Goal: Information Seeking & Learning: Learn about a topic

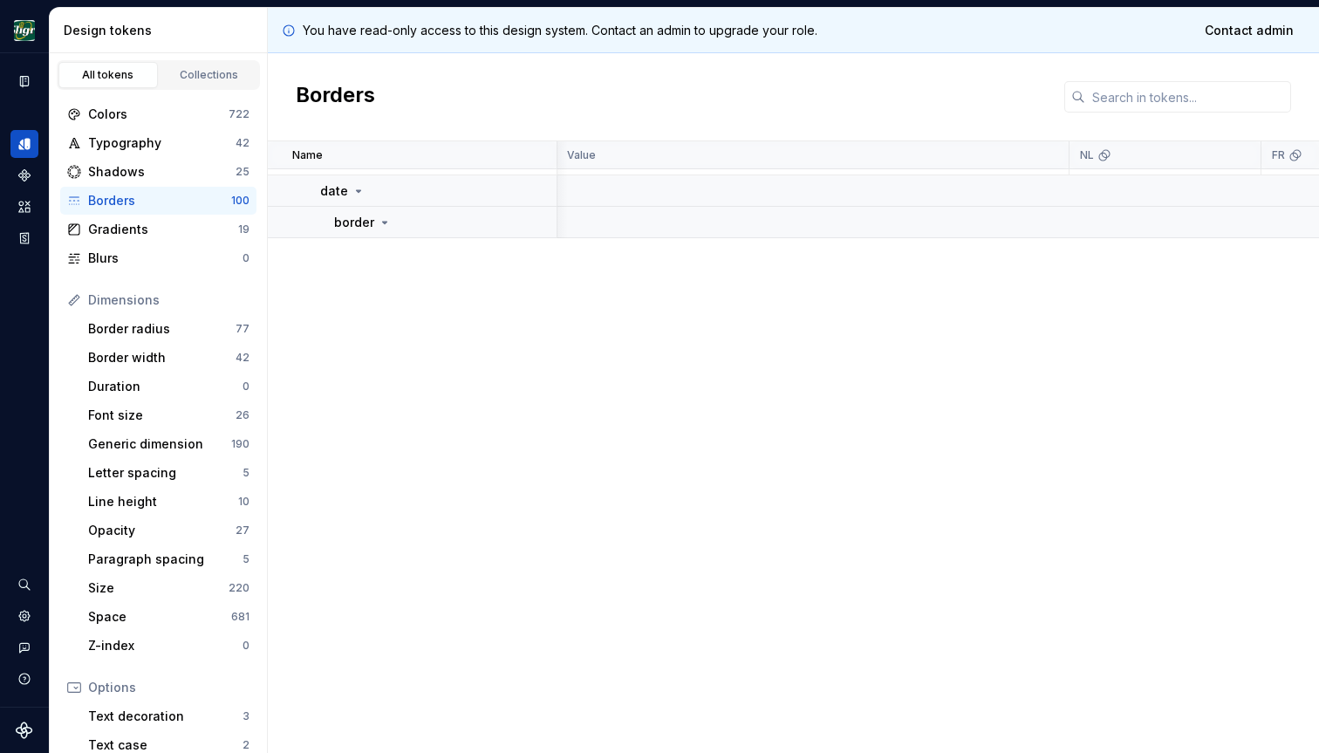
scroll to position [0, 1]
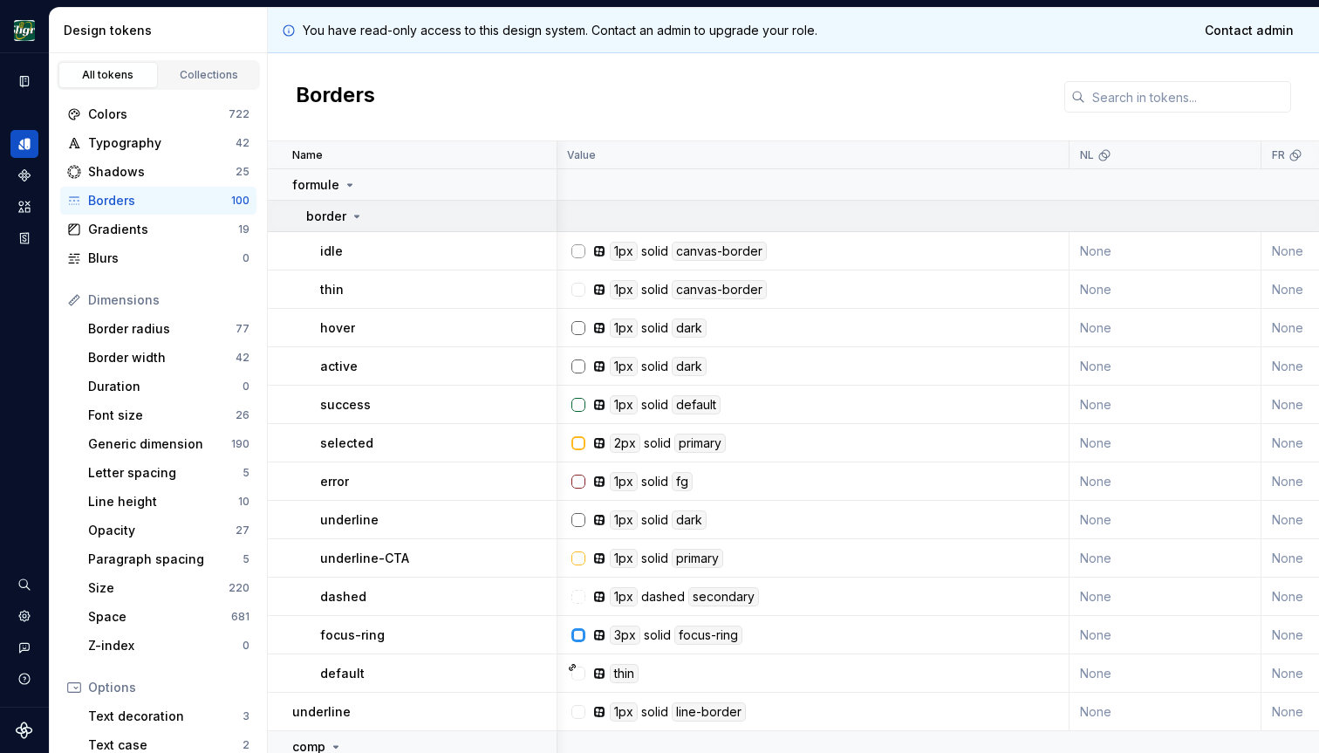
click at [356, 218] on icon at bounding box center [357, 216] width 14 height 14
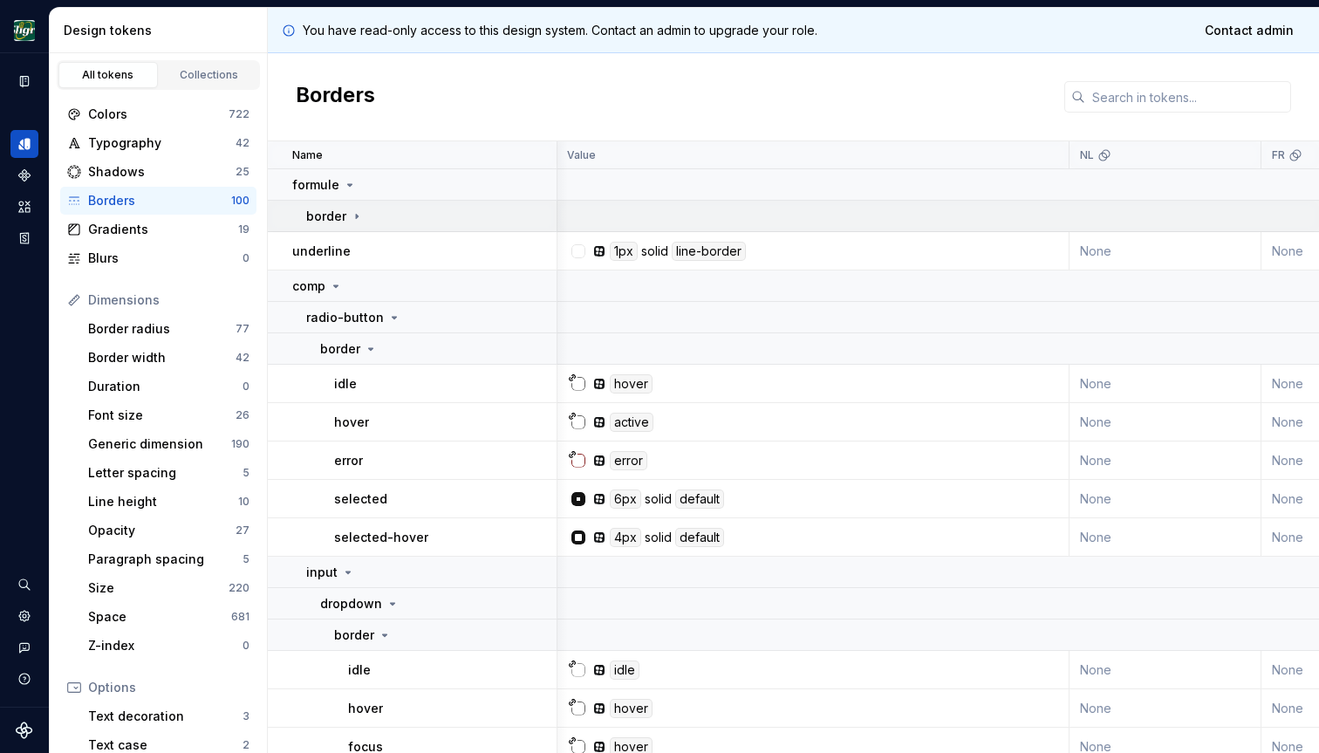
click at [359, 215] on icon at bounding box center [357, 216] width 14 height 14
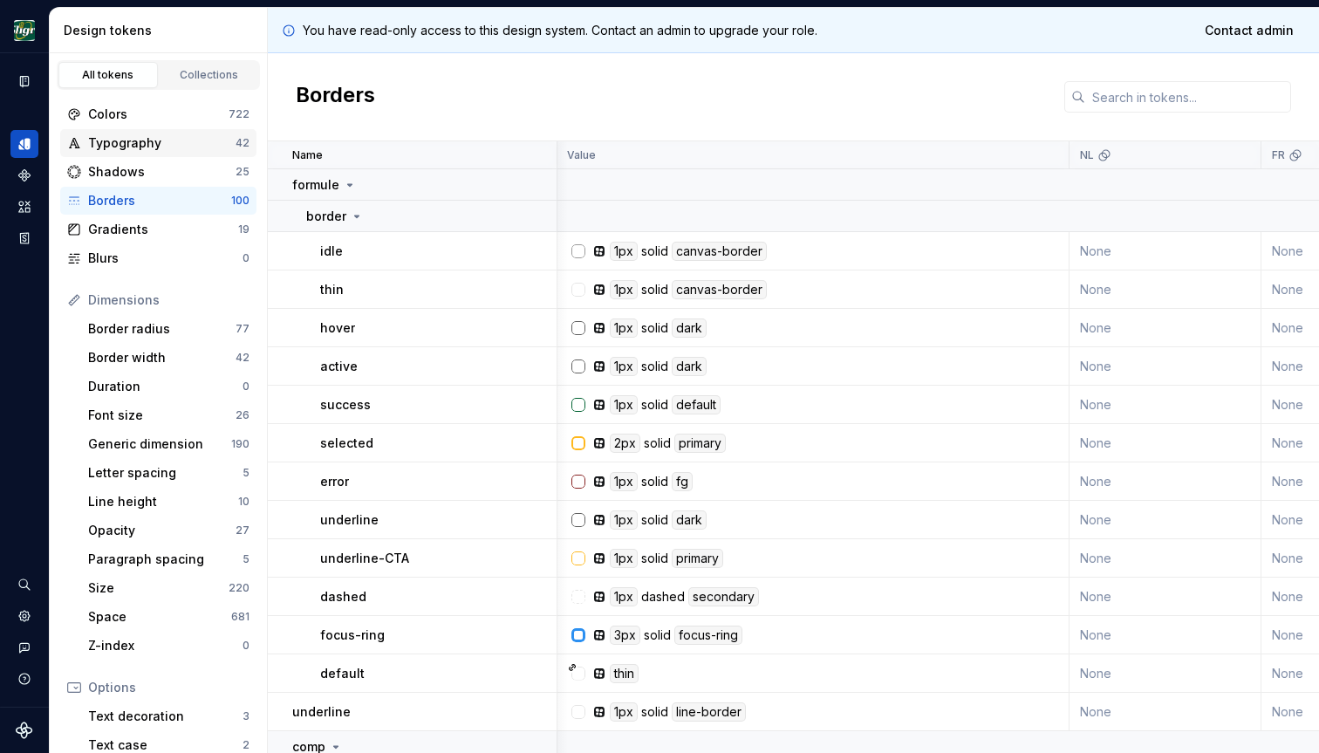
click at [188, 143] on div "Typography" at bounding box center [161, 142] width 147 height 17
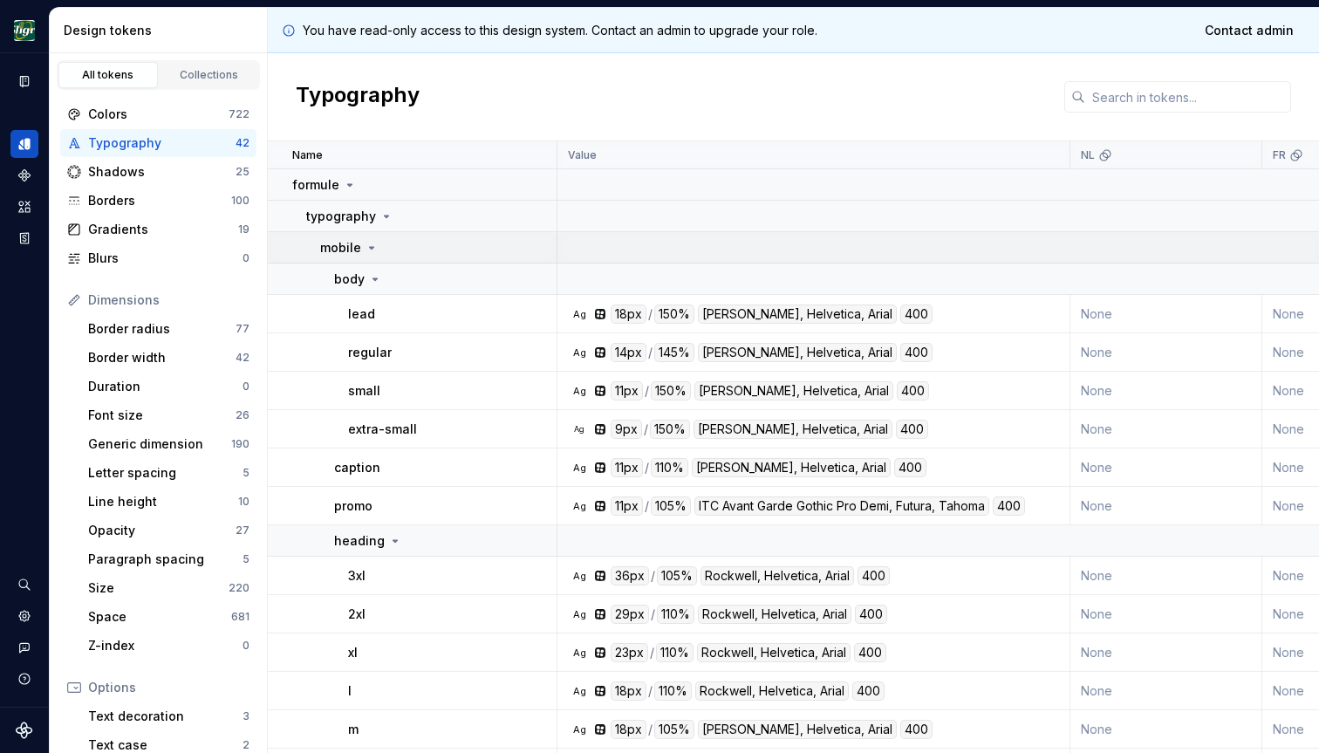
click at [370, 248] on icon at bounding box center [372, 248] width 4 height 2
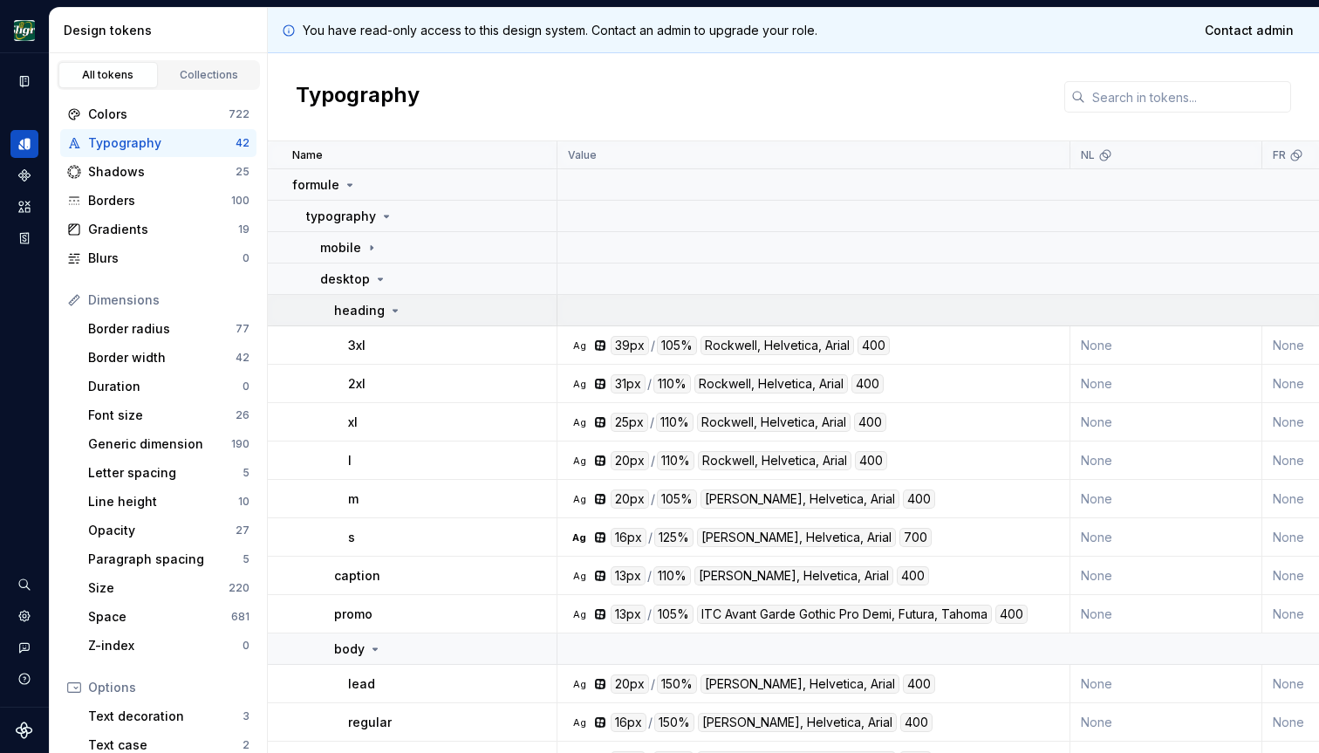
click at [390, 307] on icon at bounding box center [395, 311] width 14 height 14
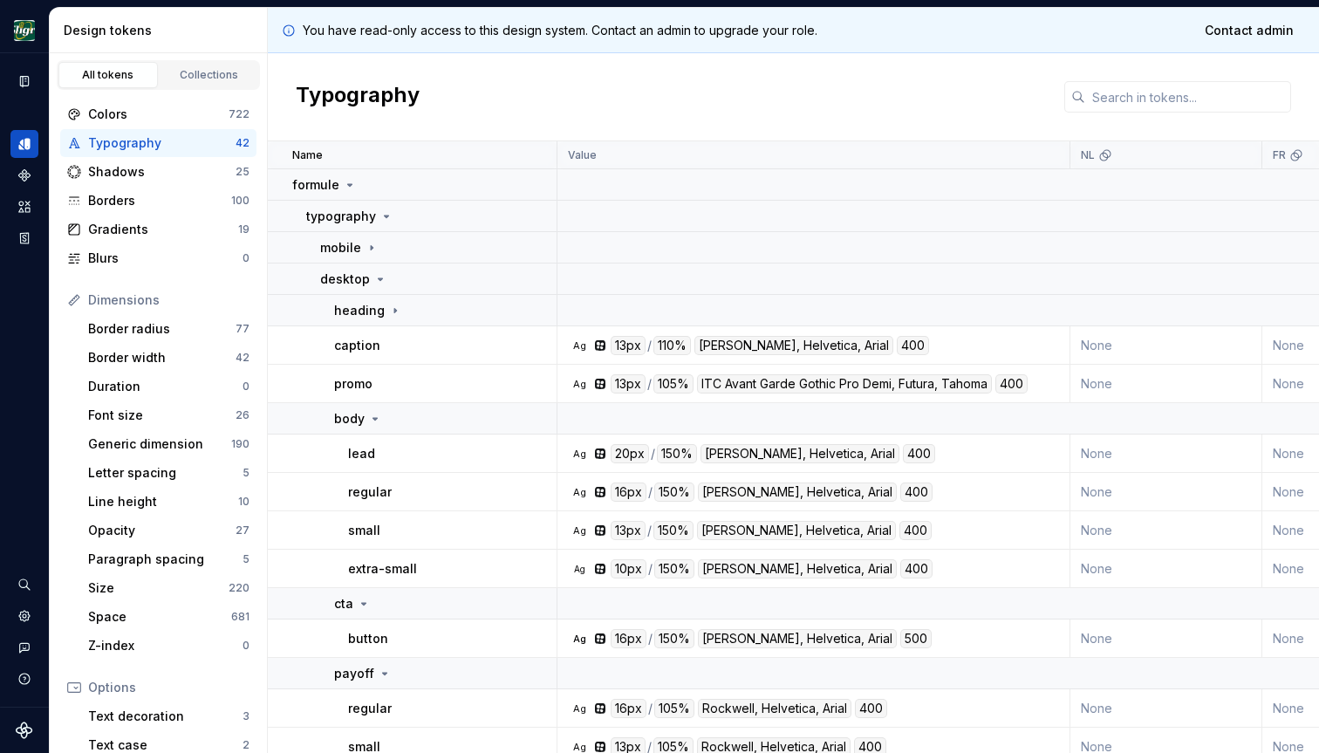
click at [408, 495] on div "regular" at bounding box center [452, 491] width 208 height 17
click at [960, 490] on div "Ag 16px / 150% [PERSON_NAME], Helvetica, Arial 400" at bounding box center [819, 491] width 500 height 19
click at [884, 495] on div "Ag 16px / 150% [PERSON_NAME], Helvetica, Arial 400" at bounding box center [819, 491] width 500 height 19
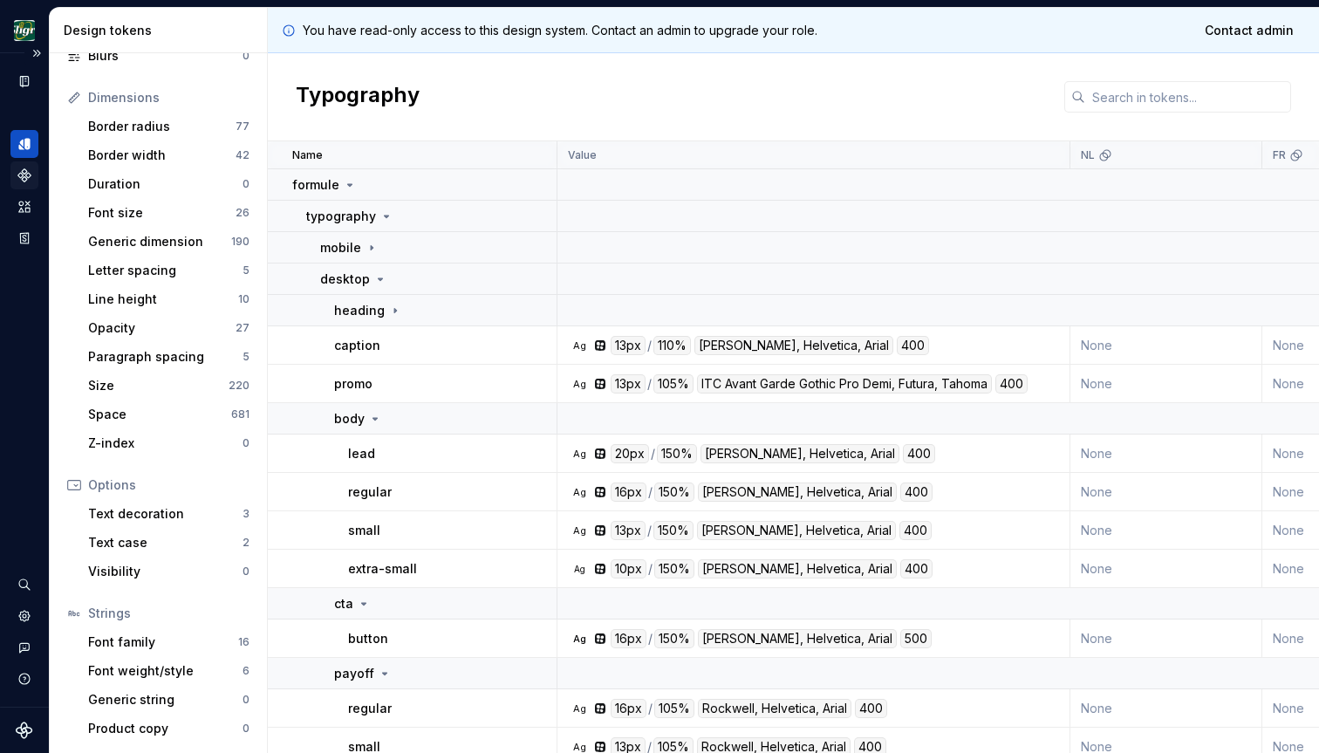
click at [23, 183] on div "Components" at bounding box center [24, 175] width 28 height 28
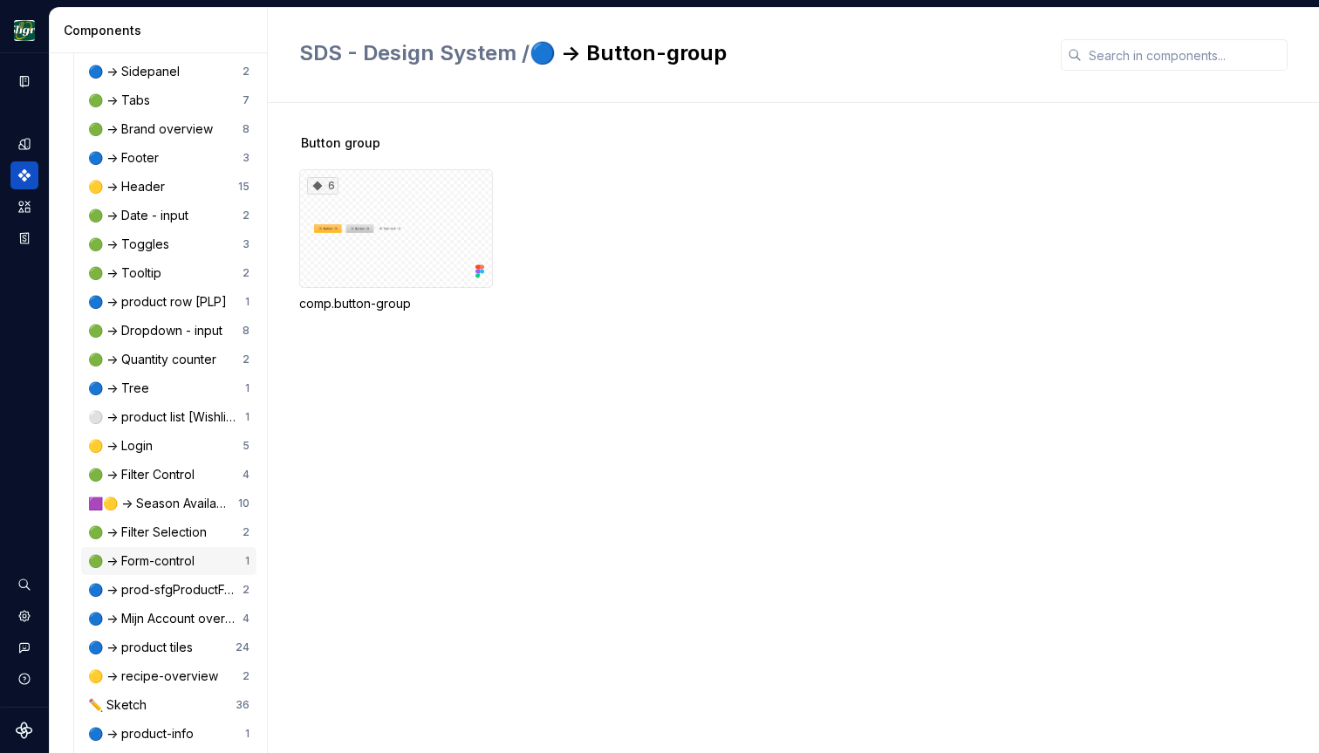
scroll to position [1271, 0]
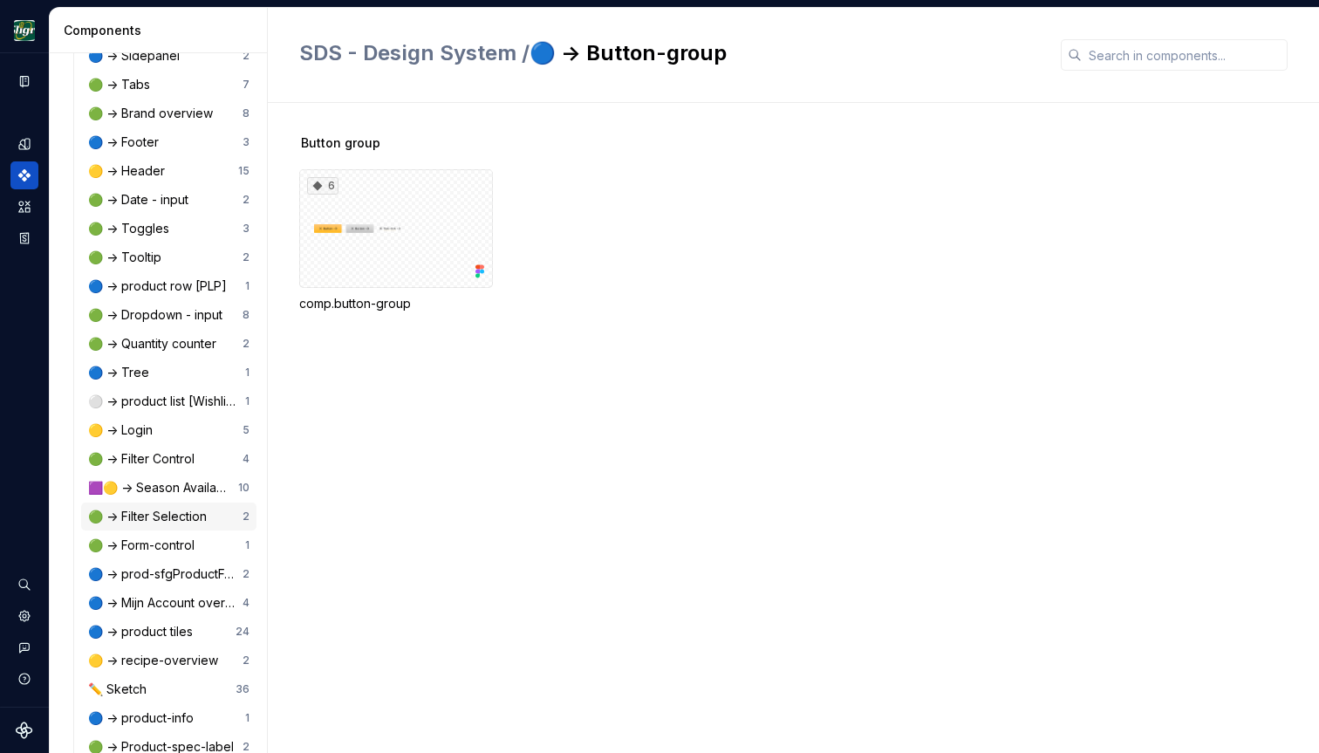
click at [178, 520] on div "🟢 -> Filter Selection" at bounding box center [151, 516] width 126 height 17
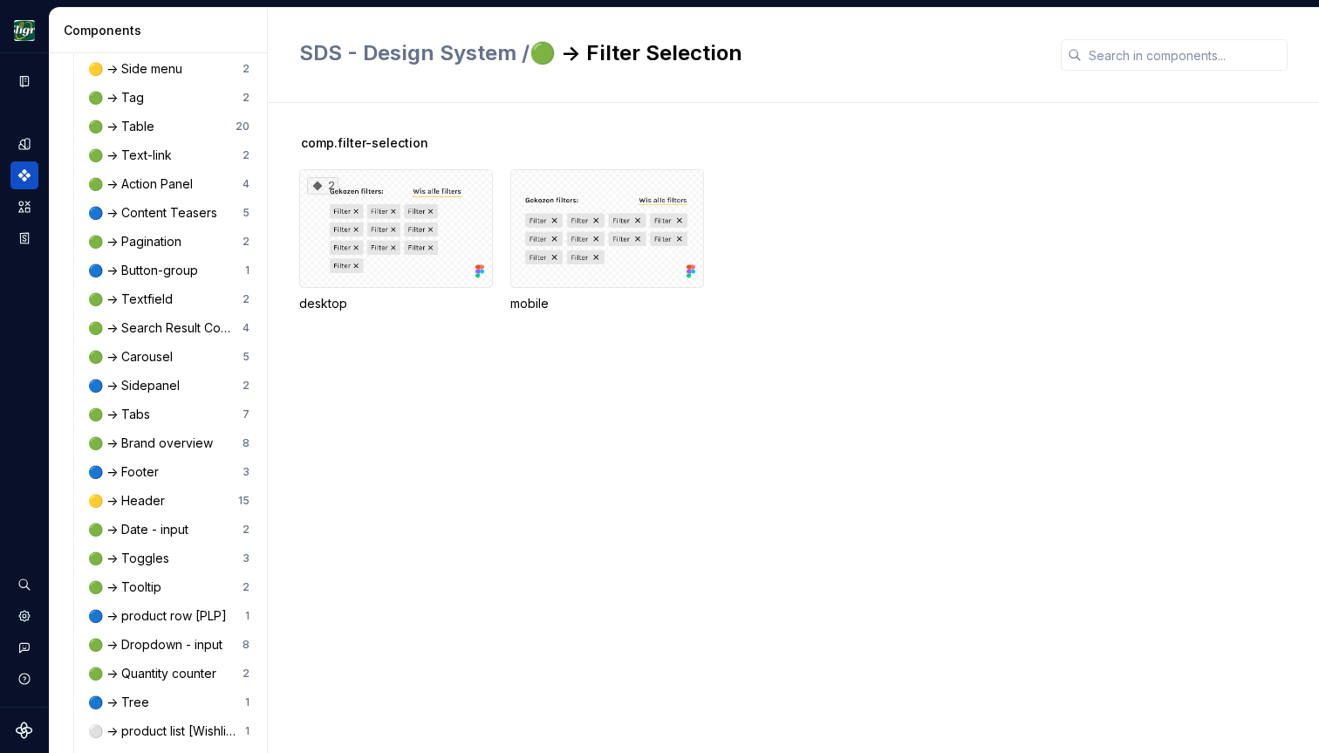
scroll to position [637, 0]
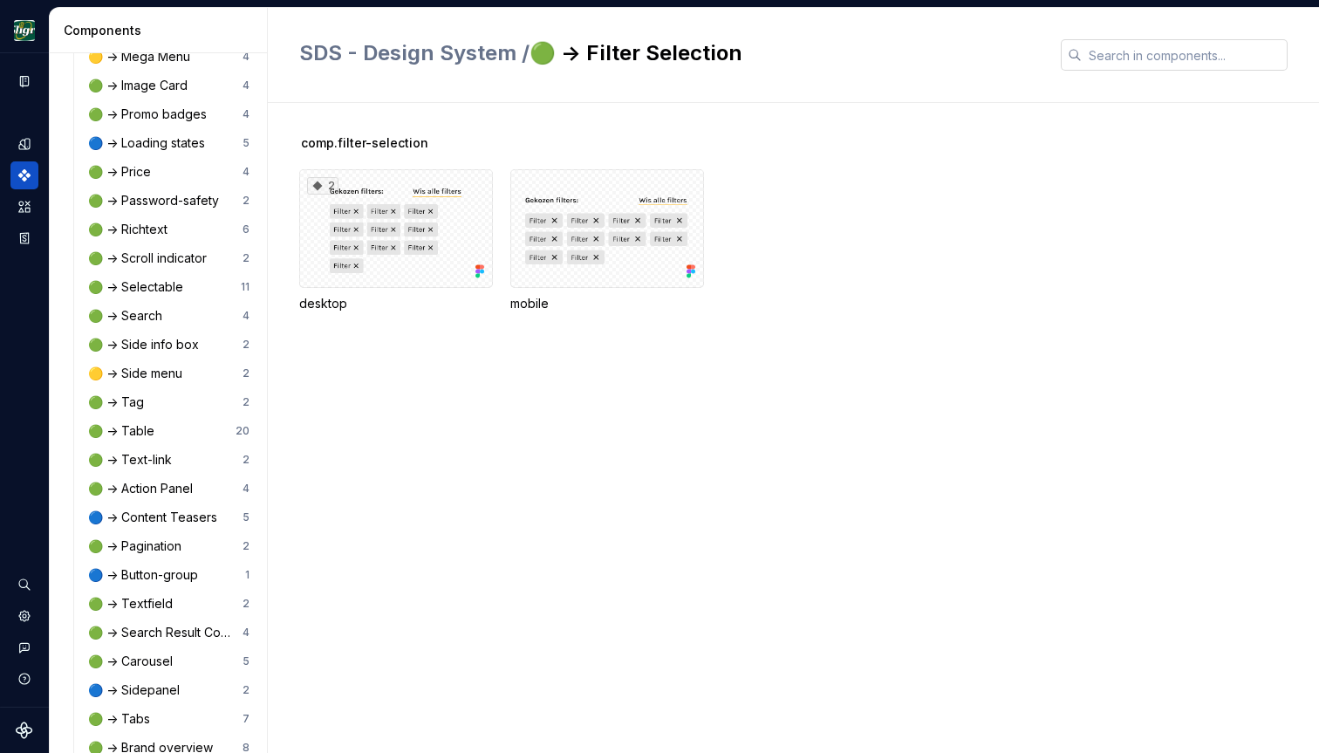
click at [1146, 59] on input "text" at bounding box center [1185, 54] width 206 height 31
type input "filter"
click at [435, 55] on span "SDS - Design System /" at bounding box center [414, 52] width 230 height 25
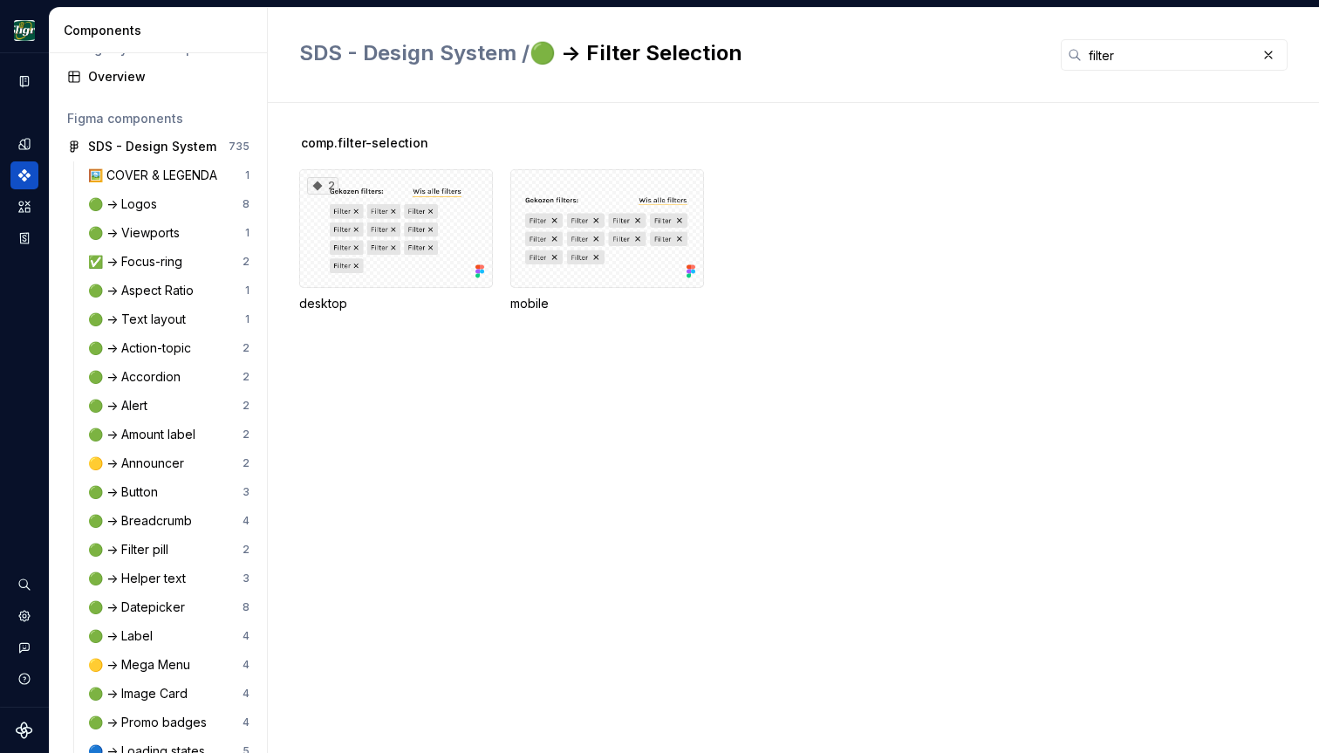
scroll to position [0, 0]
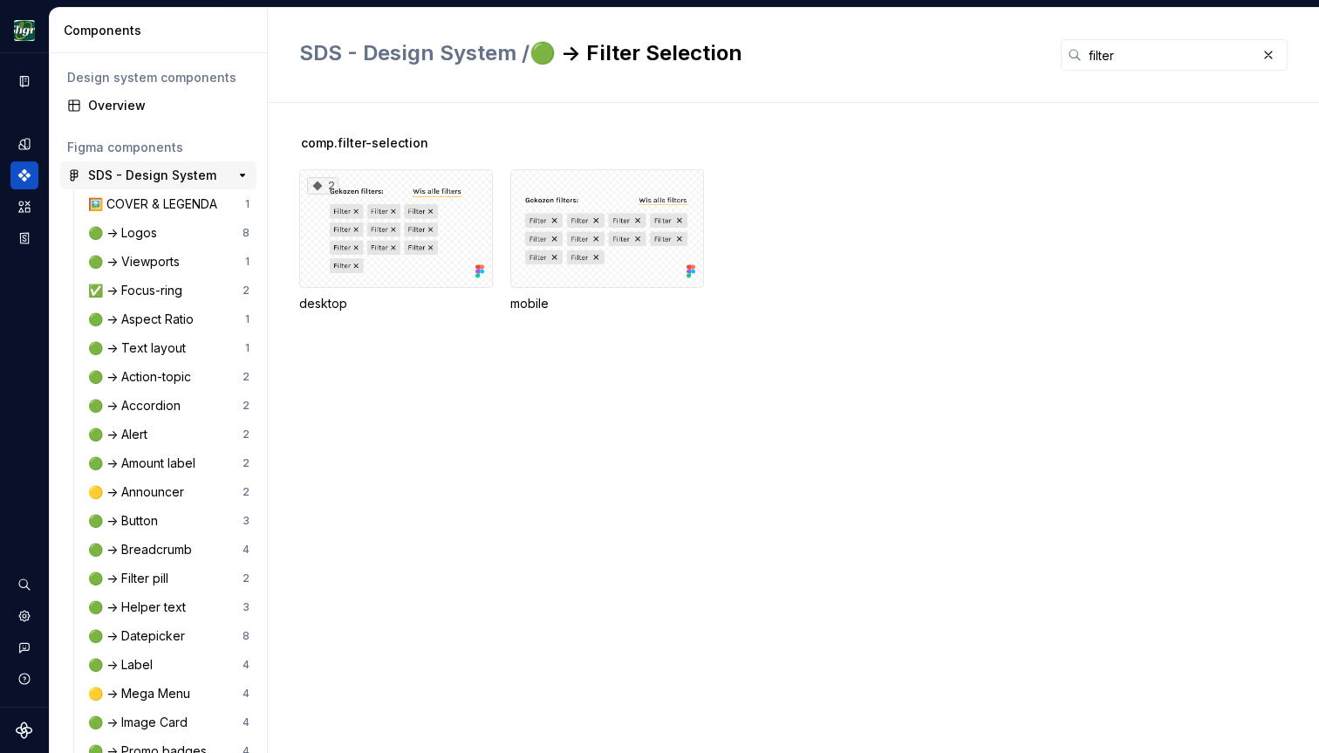
click at [157, 182] on div "SDS - Design System" at bounding box center [152, 175] width 128 height 17
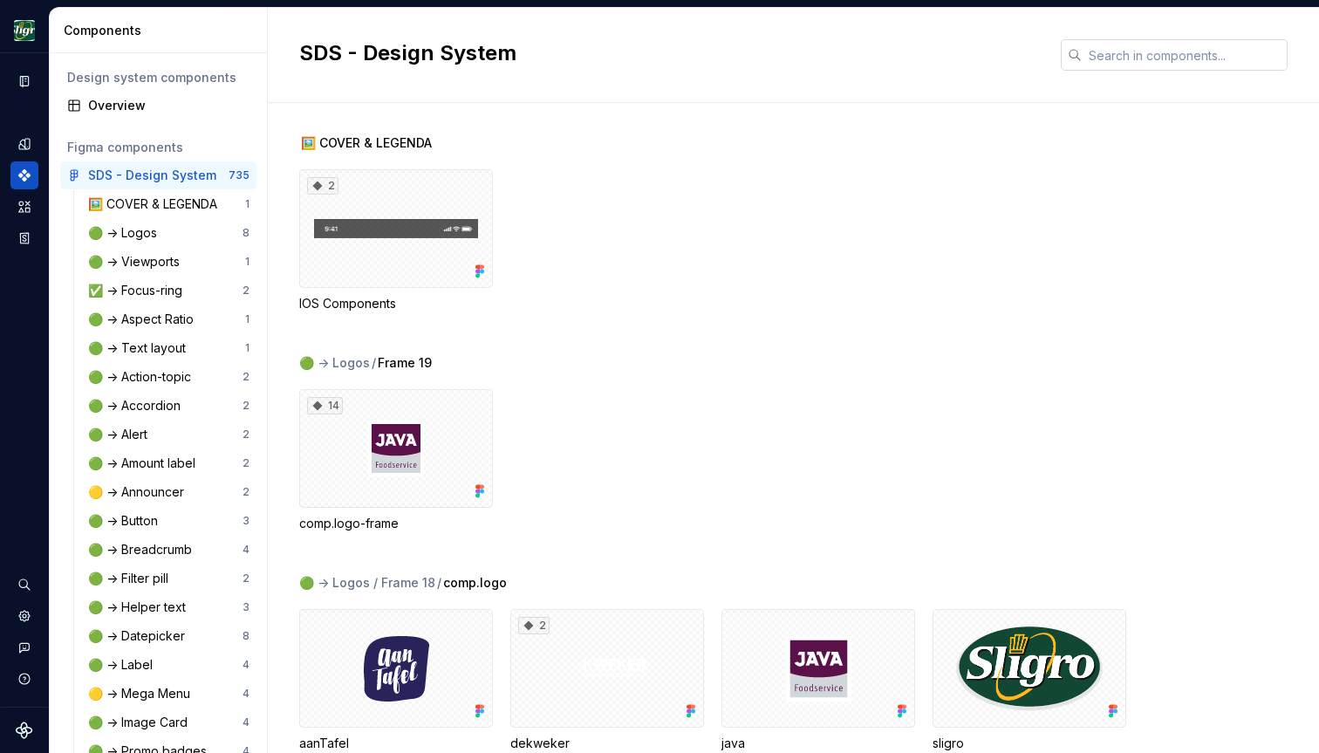
click at [1117, 51] on input "text" at bounding box center [1185, 54] width 206 height 31
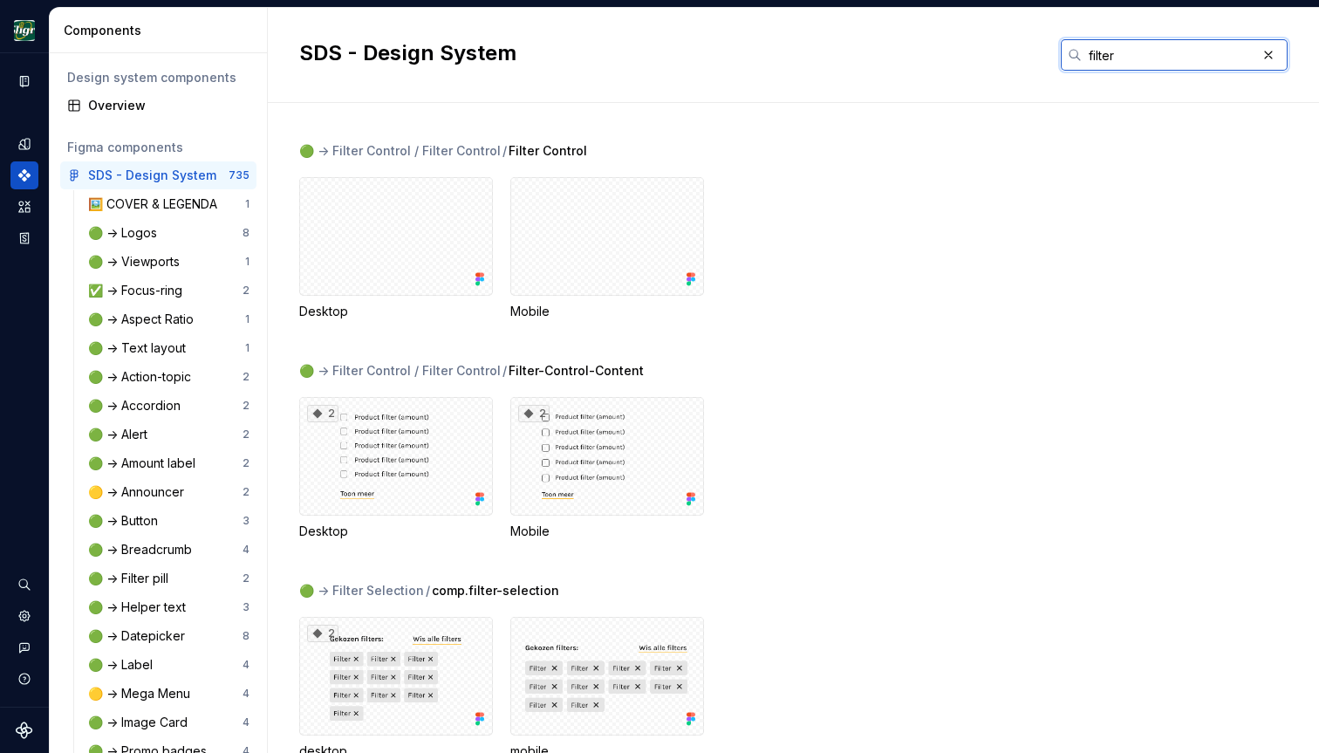
scroll to position [207, 0]
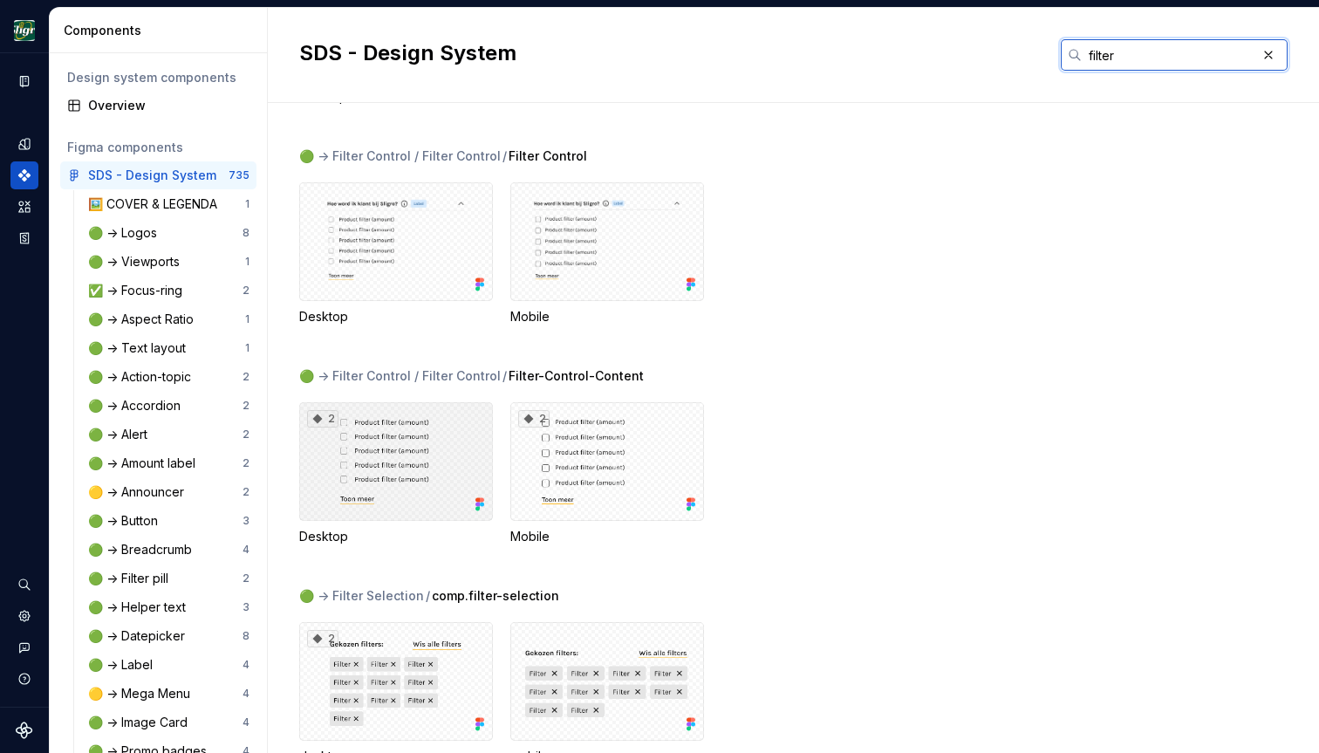
type input "filter"
click at [433, 476] on div "2" at bounding box center [396, 461] width 194 height 119
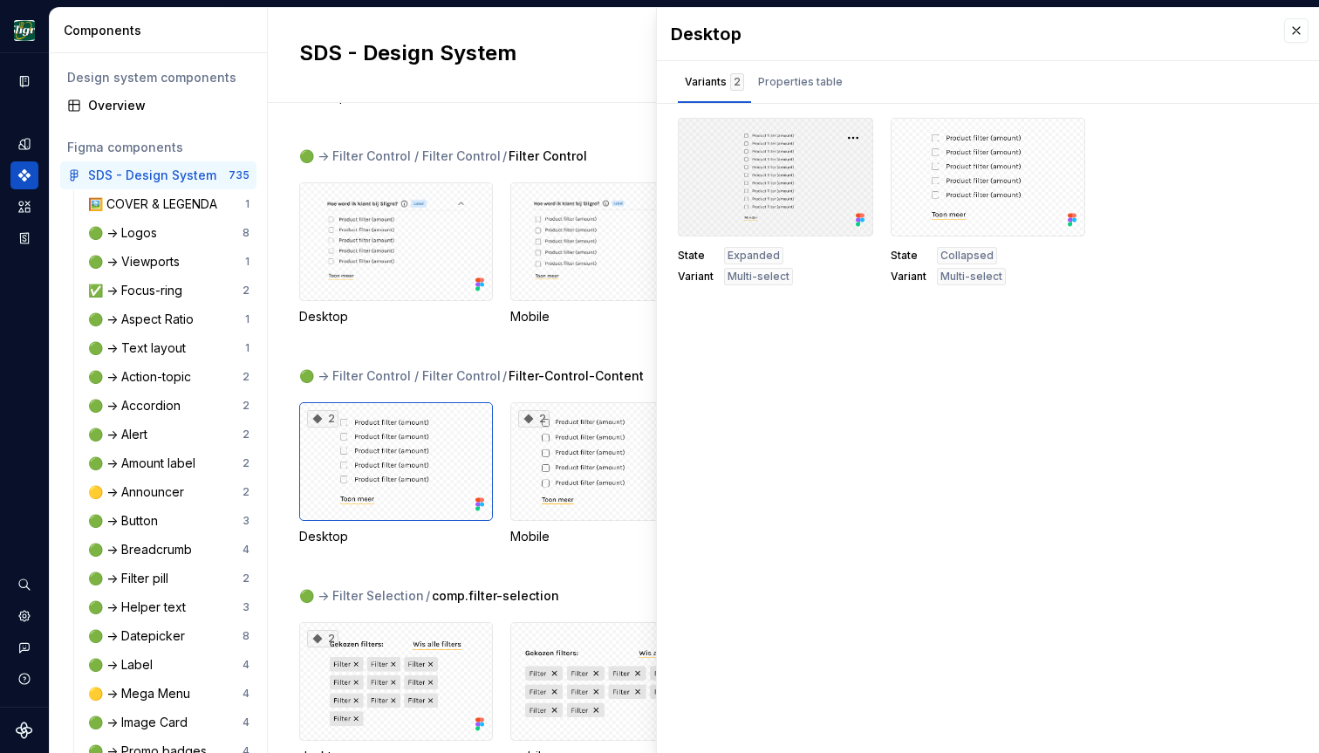
click at [776, 158] on div at bounding box center [775, 177] width 195 height 119
click at [806, 84] on div "Properties table" at bounding box center [800, 81] width 85 height 17
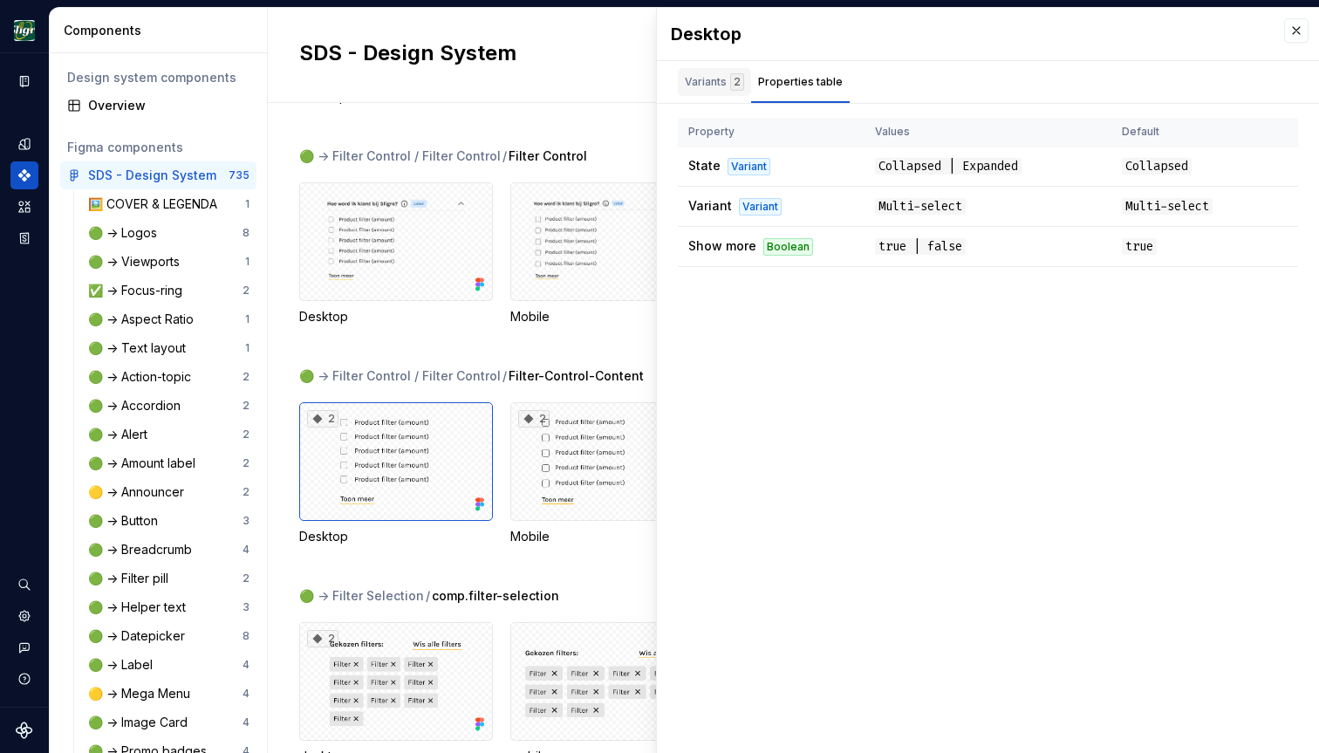
click at [716, 86] on div "Variants 2" at bounding box center [714, 81] width 59 height 17
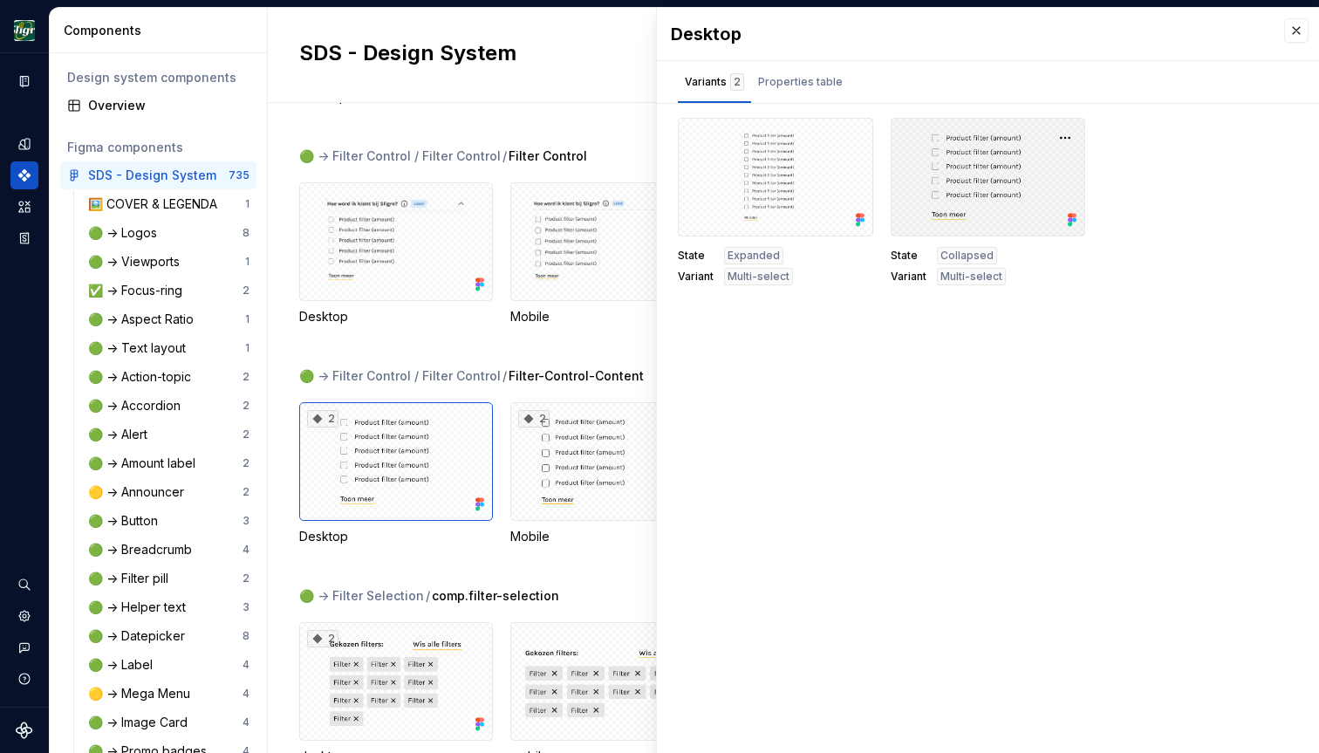
click at [956, 201] on div at bounding box center [988, 177] width 195 height 119
click at [856, 147] on button "button" at bounding box center [853, 138] width 24 height 24
click at [736, 408] on div "Desktop Variants 2 Properties table State Expanded Variant Multi-select State C…" at bounding box center [988, 380] width 662 height 745
click at [460, 546] on div "🟢 -> Filter Control / Filter Control / Filter-Control-Content 2 Desktop 2 Mobile" at bounding box center [809, 477] width 1020 height 220
click at [556, 373] on span "Filter-Control-Content" at bounding box center [576, 375] width 135 height 17
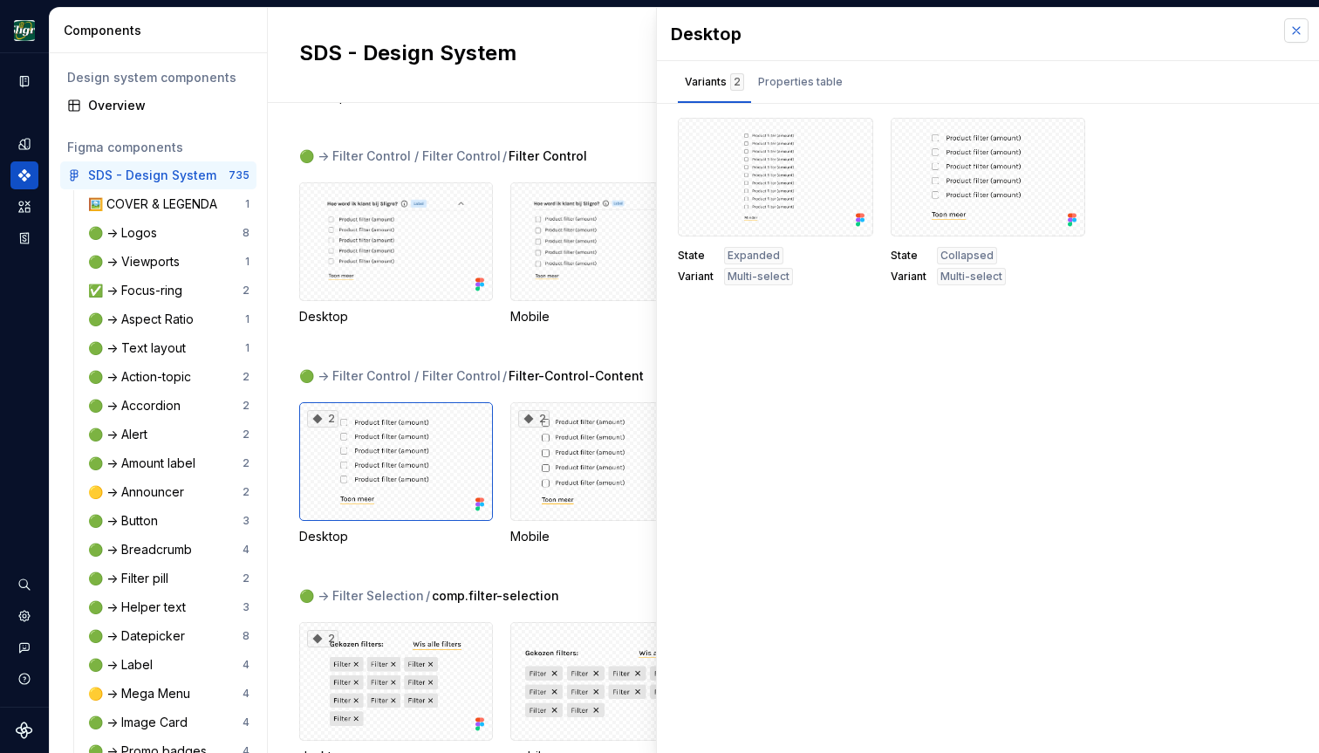
click at [1297, 25] on button "button" at bounding box center [1296, 30] width 24 height 24
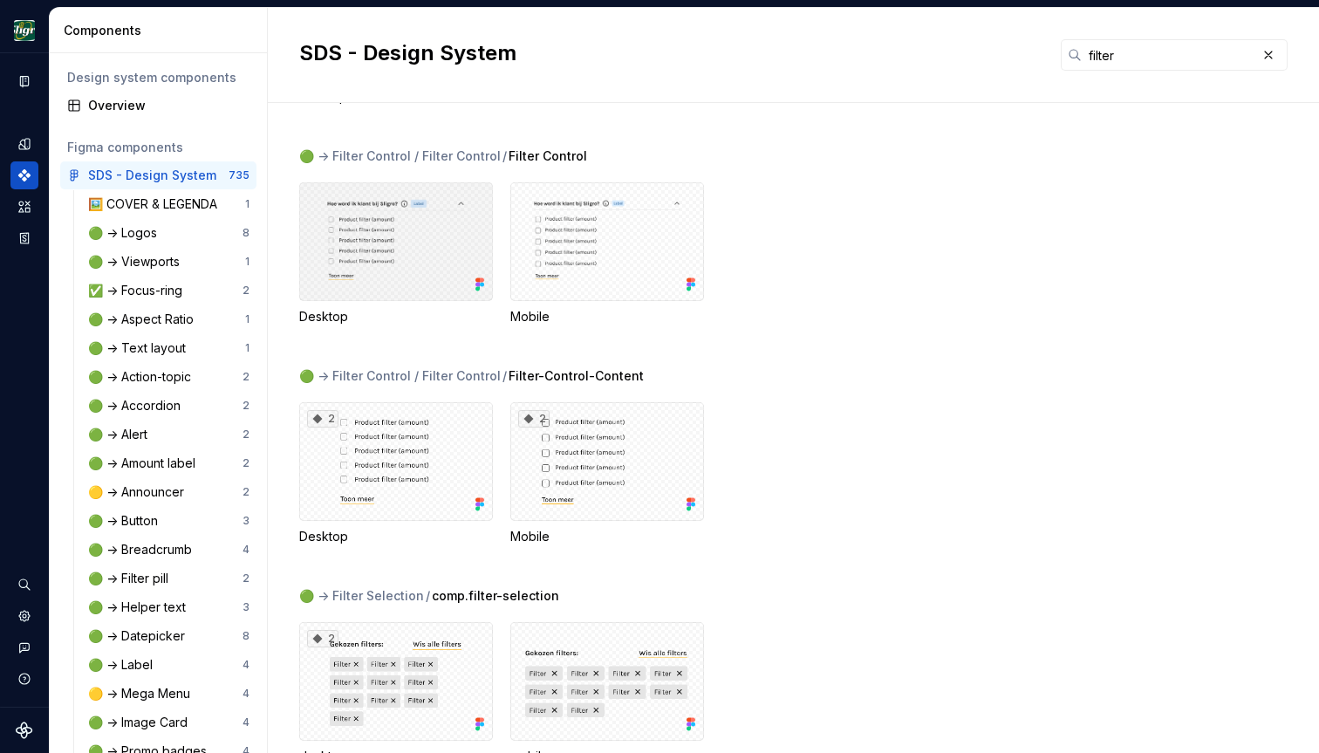
click at [434, 226] on div at bounding box center [396, 241] width 194 height 119
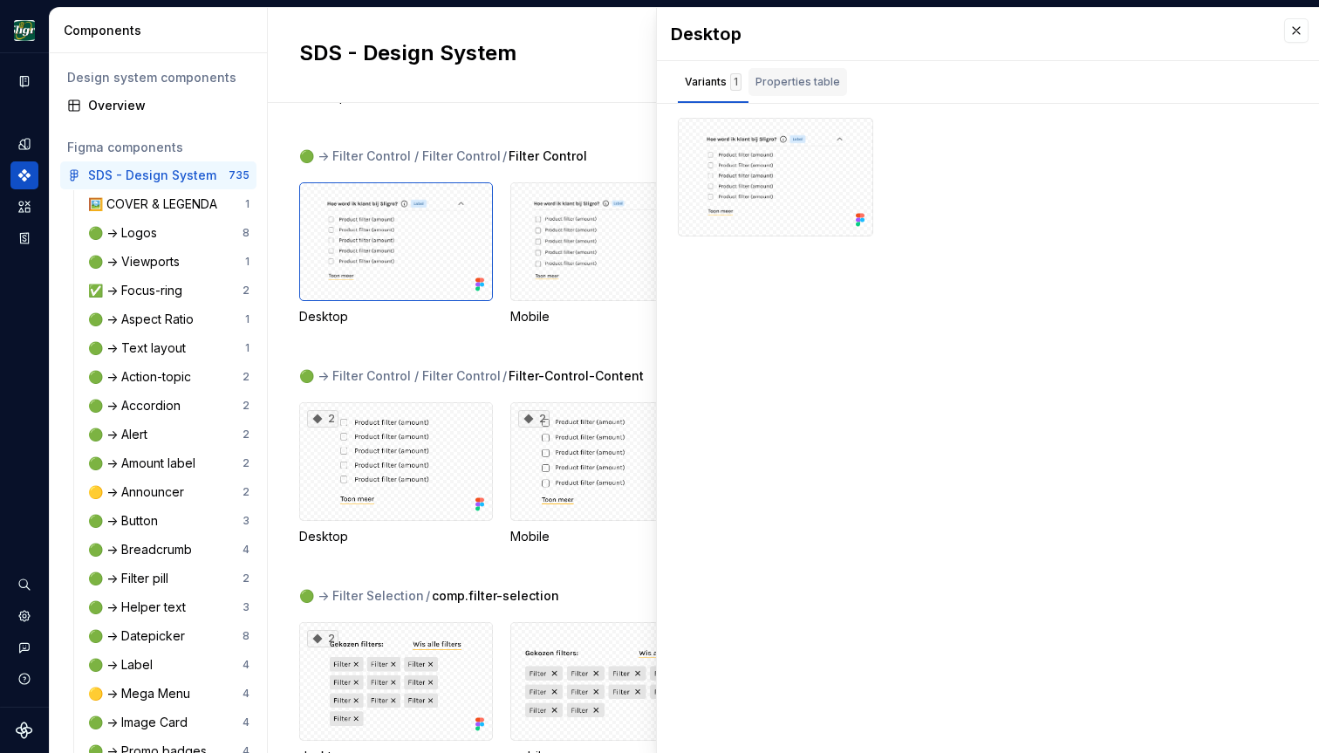
click at [801, 87] on div "Properties table" at bounding box center [797, 81] width 85 height 17
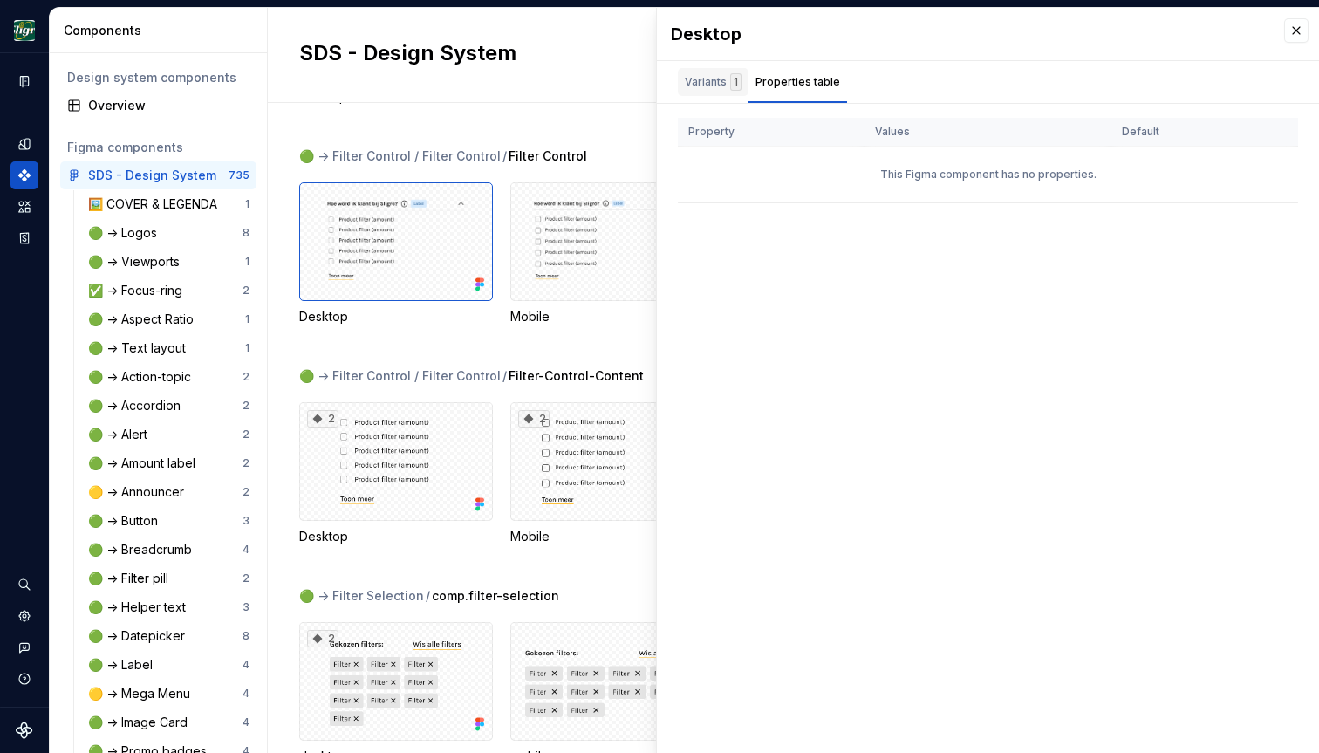
click at [707, 87] on div "Variants 1" at bounding box center [713, 81] width 57 height 17
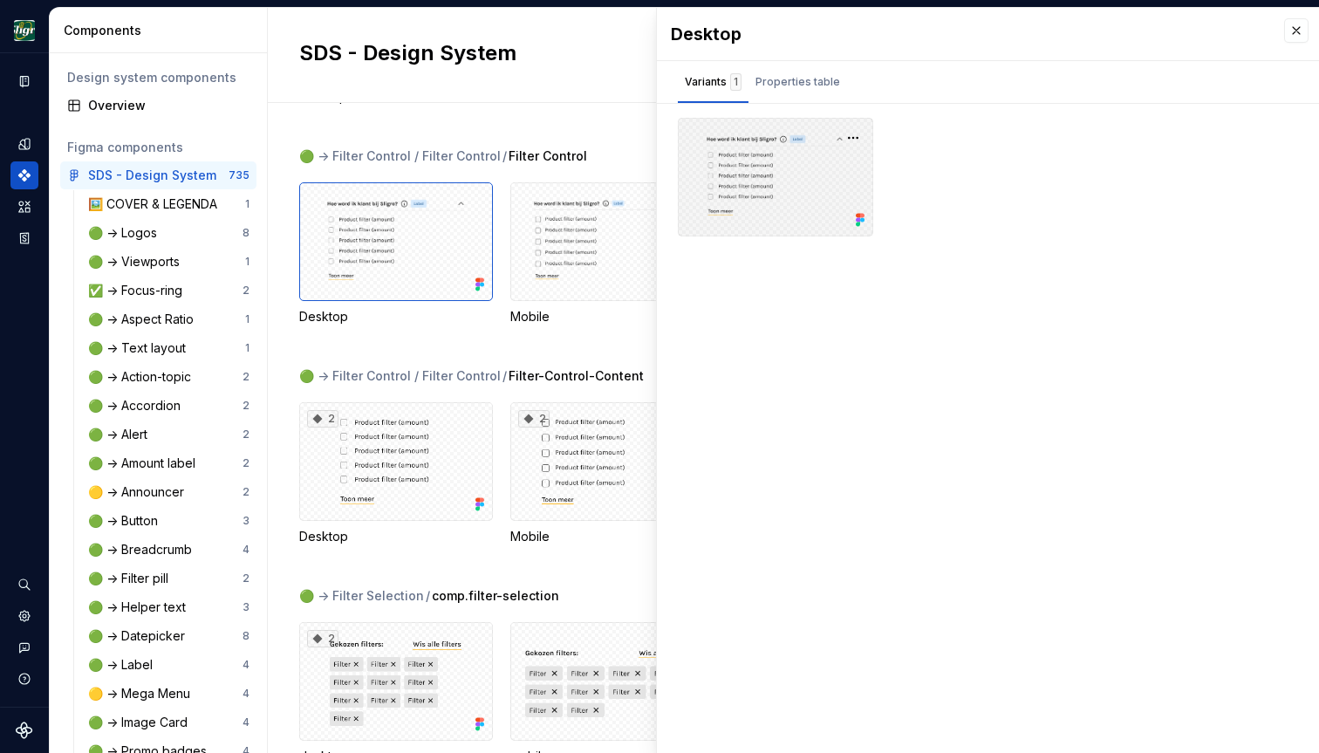
click at [726, 199] on div at bounding box center [775, 177] width 195 height 119
click at [856, 140] on button "button" at bounding box center [853, 138] width 24 height 24
click at [973, 215] on div at bounding box center [988, 177] width 620 height 119
click at [856, 140] on button "button" at bounding box center [853, 138] width 24 height 24
click at [809, 174] on div "Open in [GEOGRAPHIC_DATA]" at bounding box center [797, 189] width 113 height 52
